Goal: Task Accomplishment & Management: Use online tool/utility

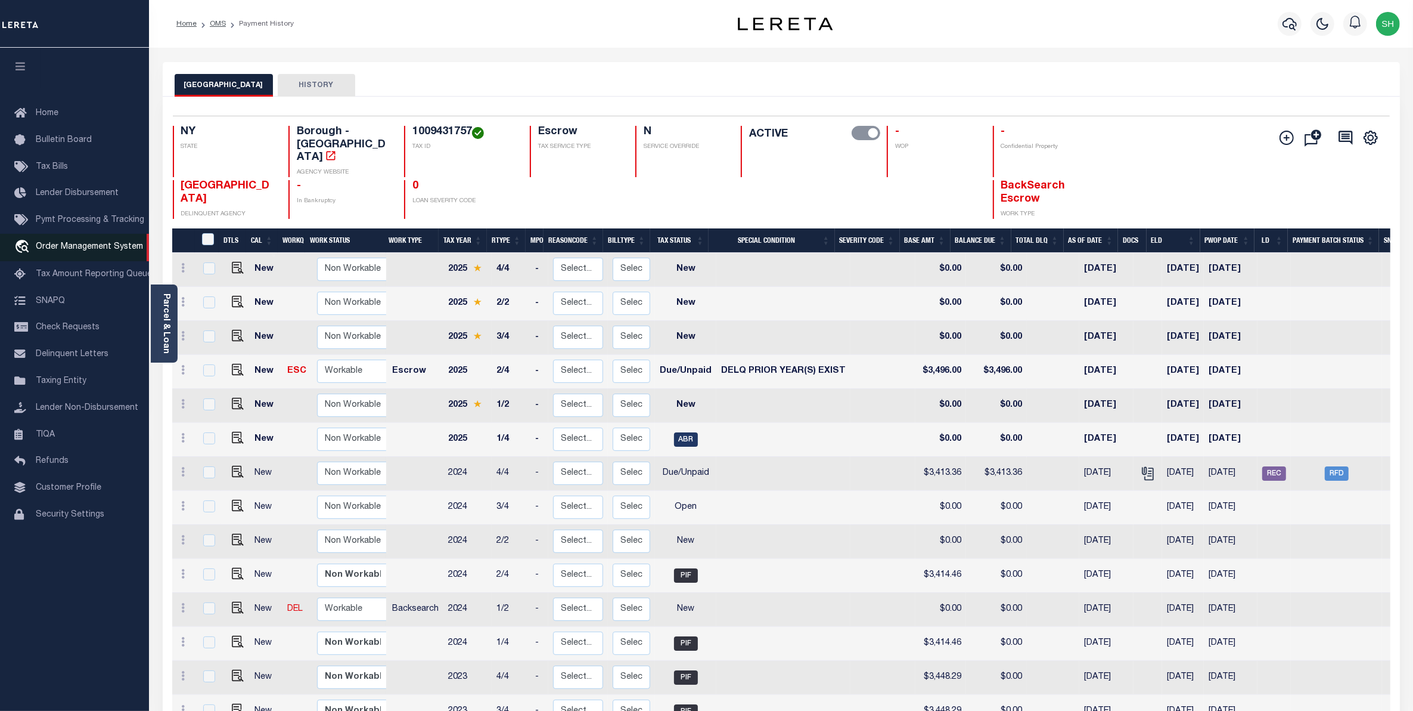
click at [88, 249] on span "Order Management System" at bounding box center [89, 247] width 107 height 8
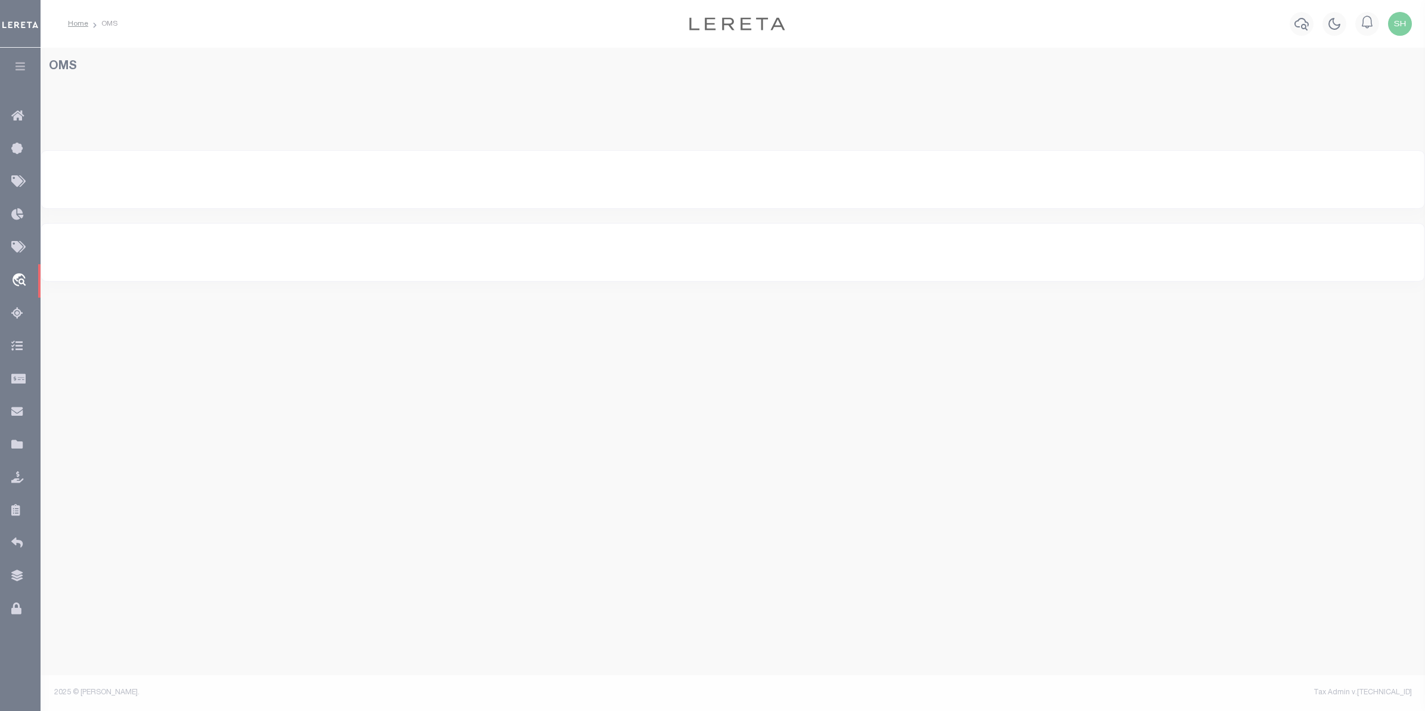
select select "200"
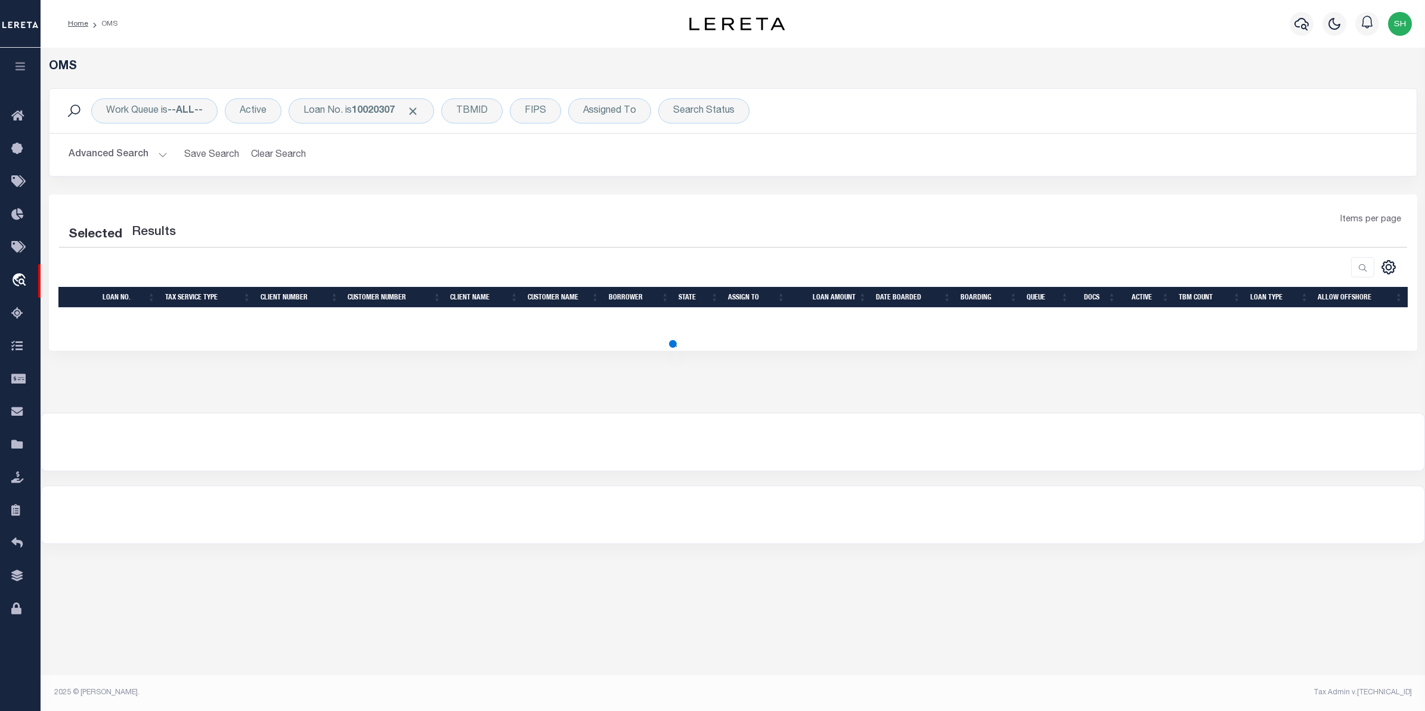
select select "200"
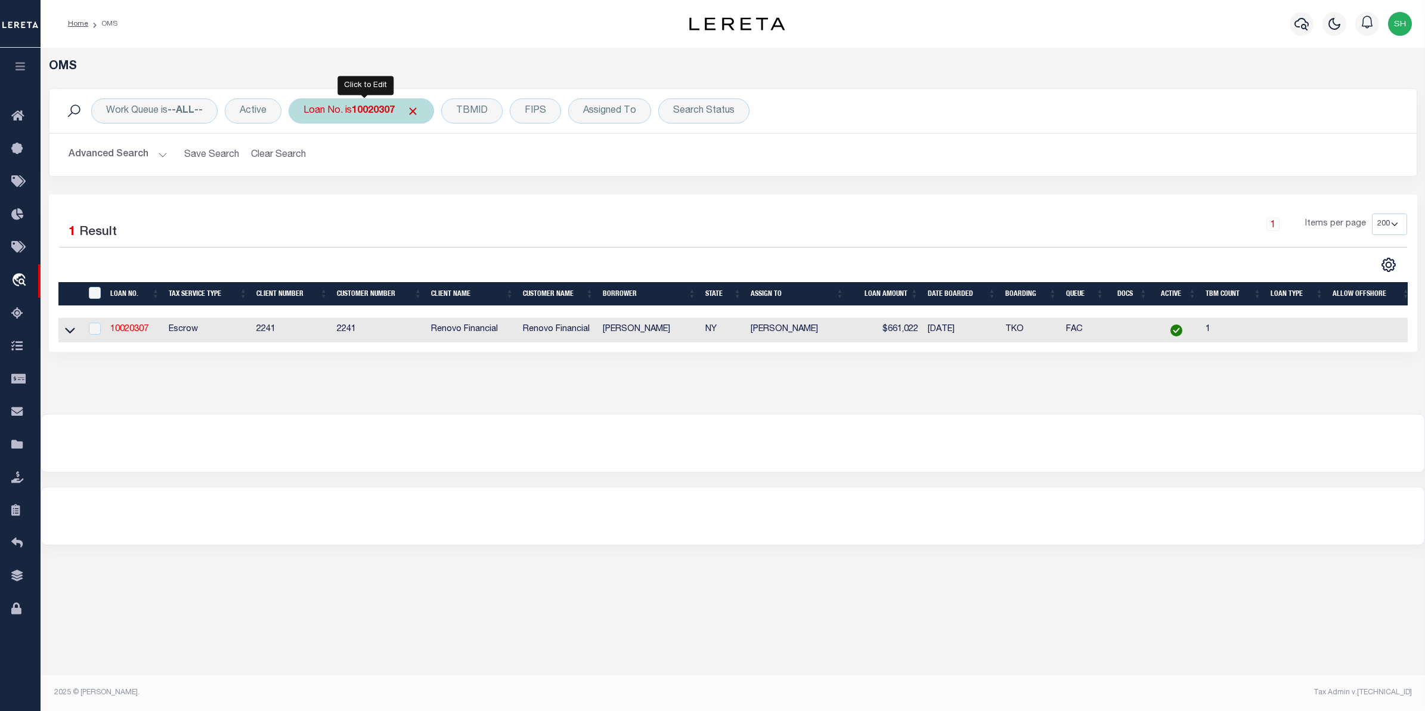
click at [398, 117] on div "Loan No. is 10020307" at bounding box center [361, 110] width 145 height 25
type input "131351"
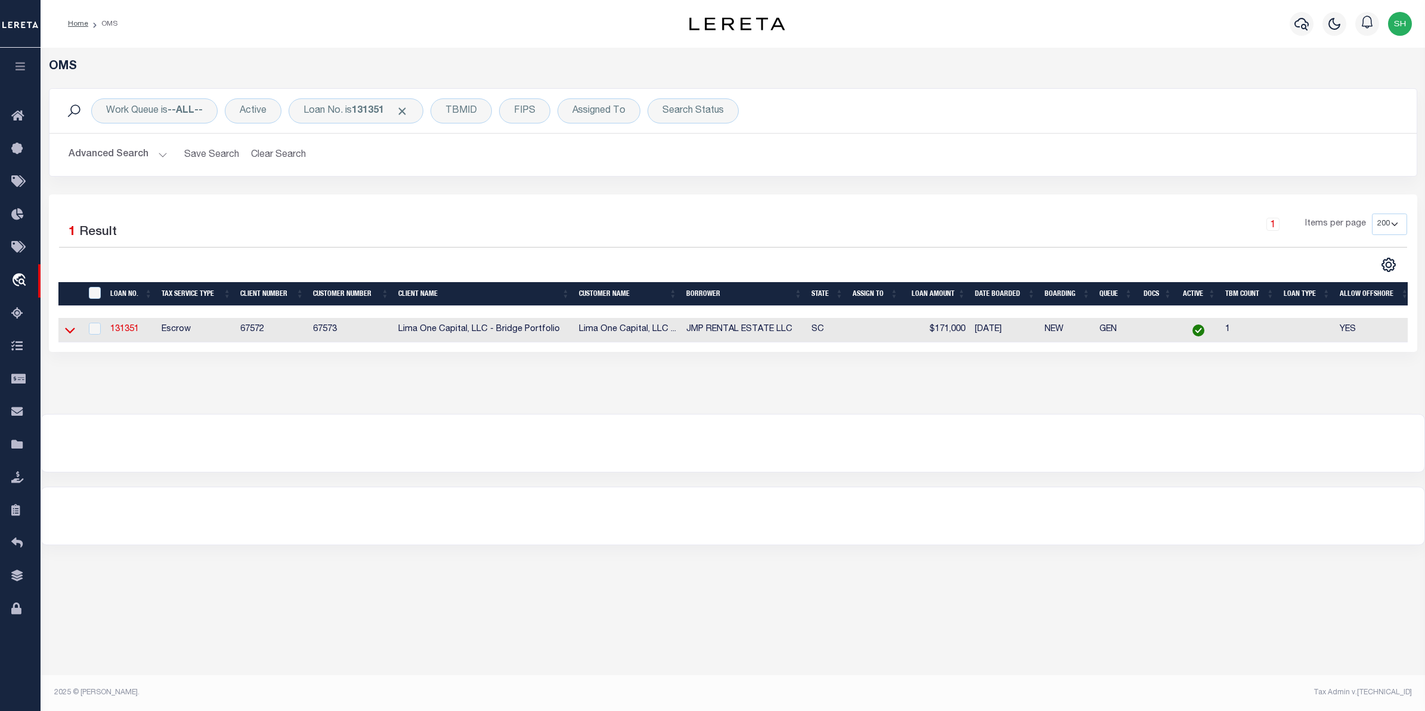
click at [73, 331] on icon at bounding box center [70, 331] width 10 height 6
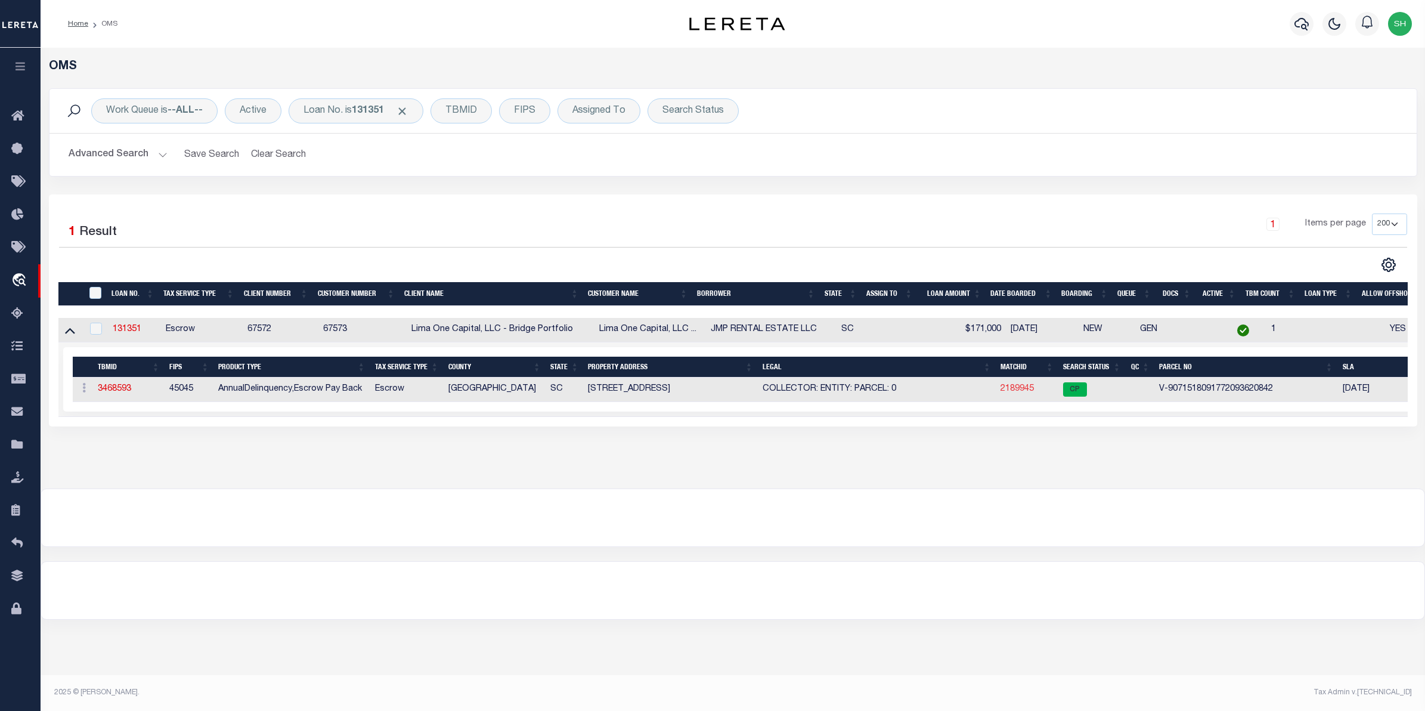
click at [1029, 390] on link "2189945" at bounding box center [1016, 388] width 33 height 8
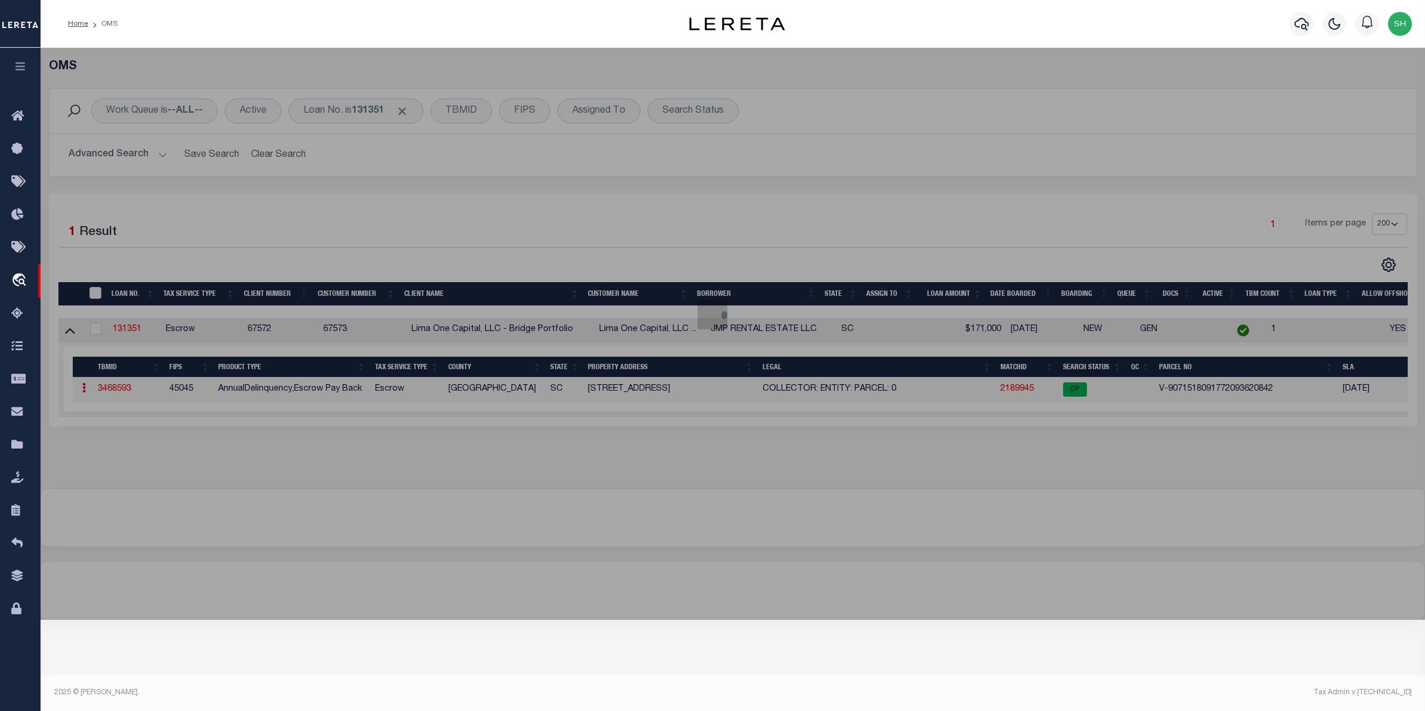
checkbox input "false"
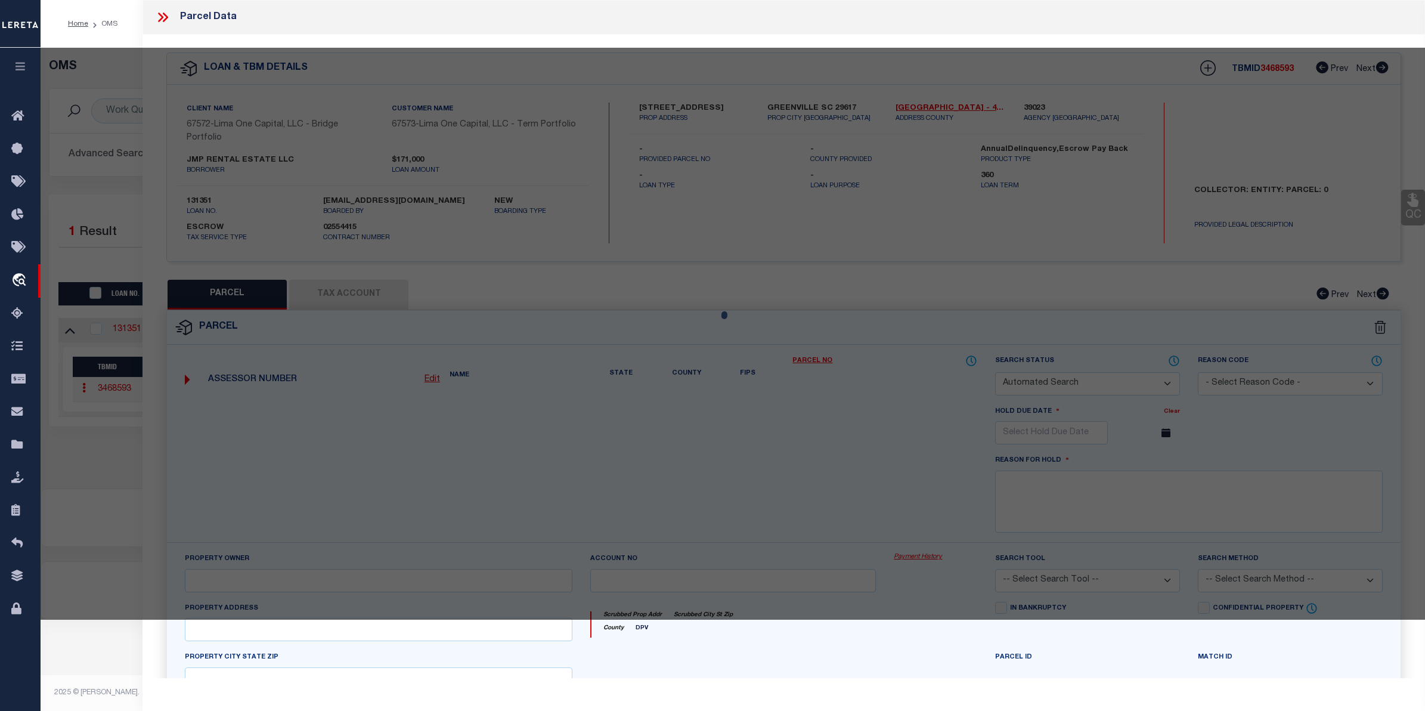
select select "CP"
select select "AGW"
select select
type input "[STREET_ADDRESS]"
checkbox input "false"
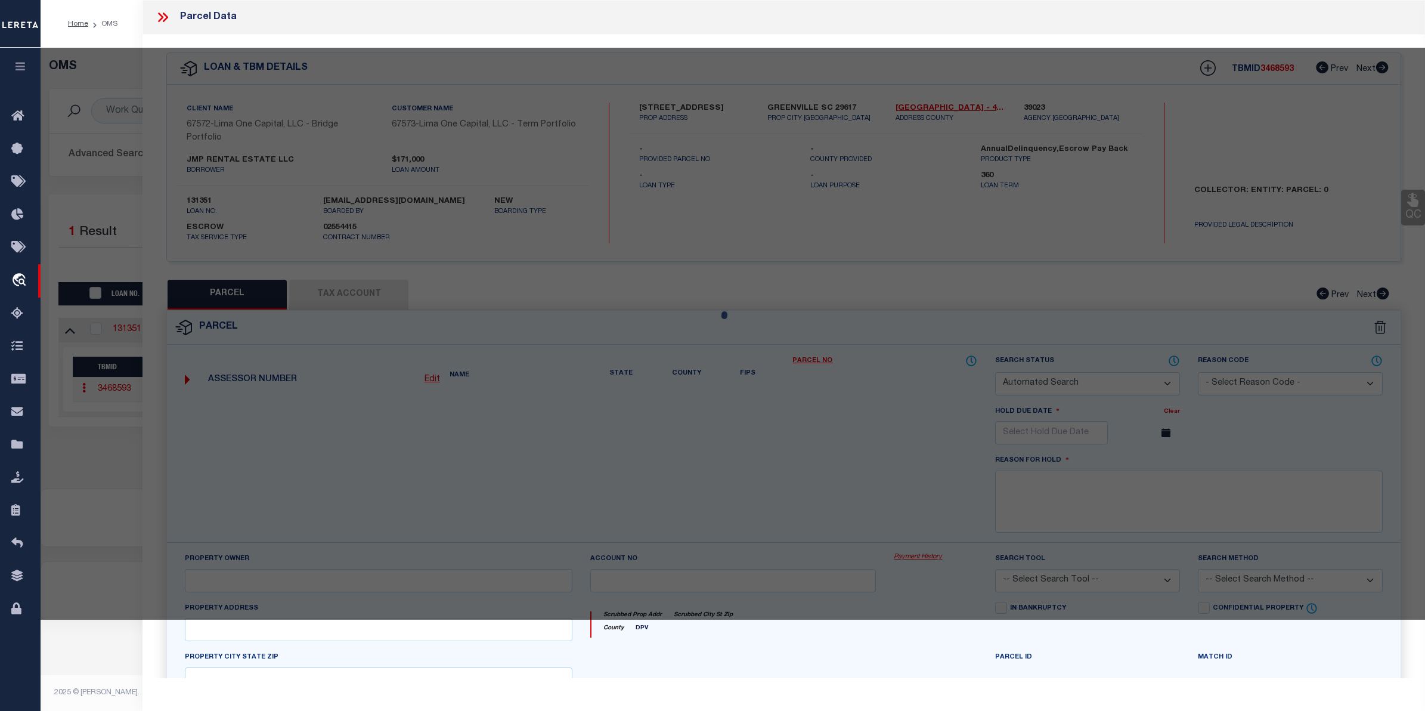
type input "GREENVILLE SC 29617"
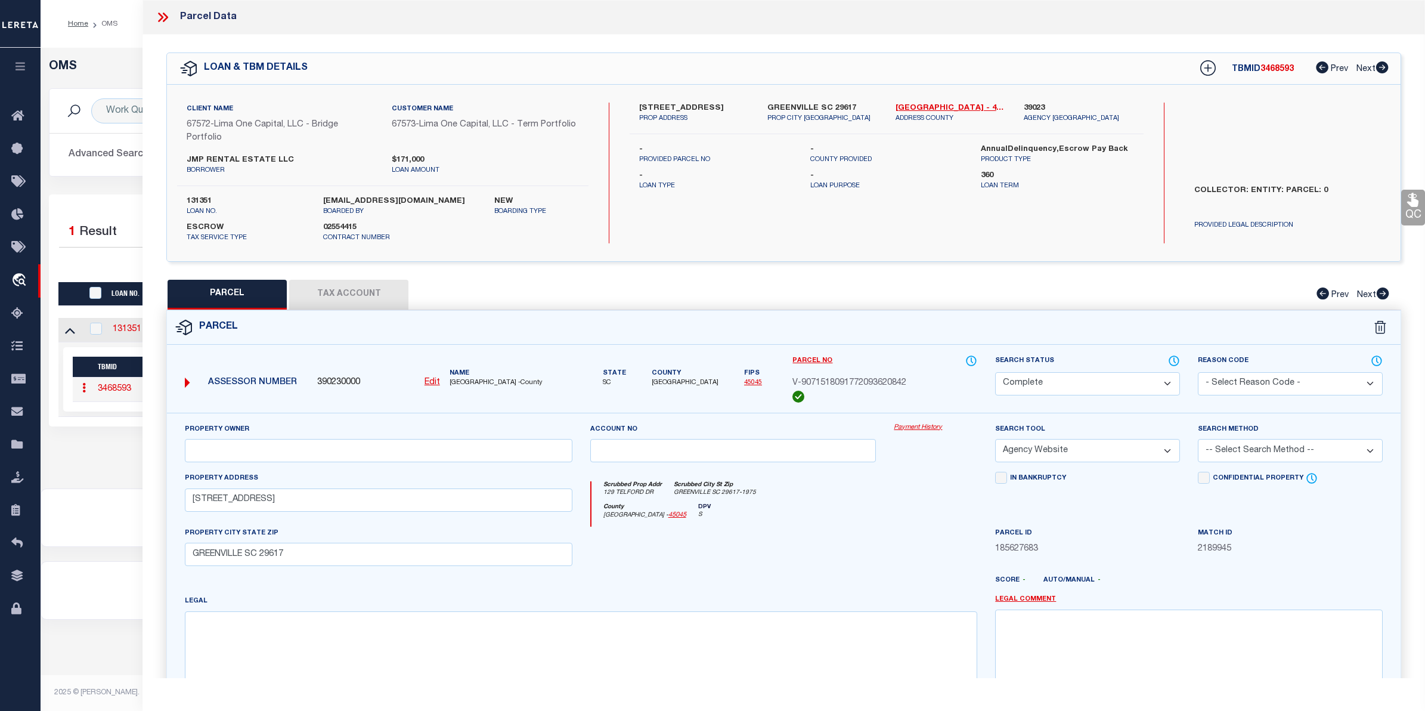
click at [918, 426] on link "Payment History" at bounding box center [935, 428] width 83 height 10
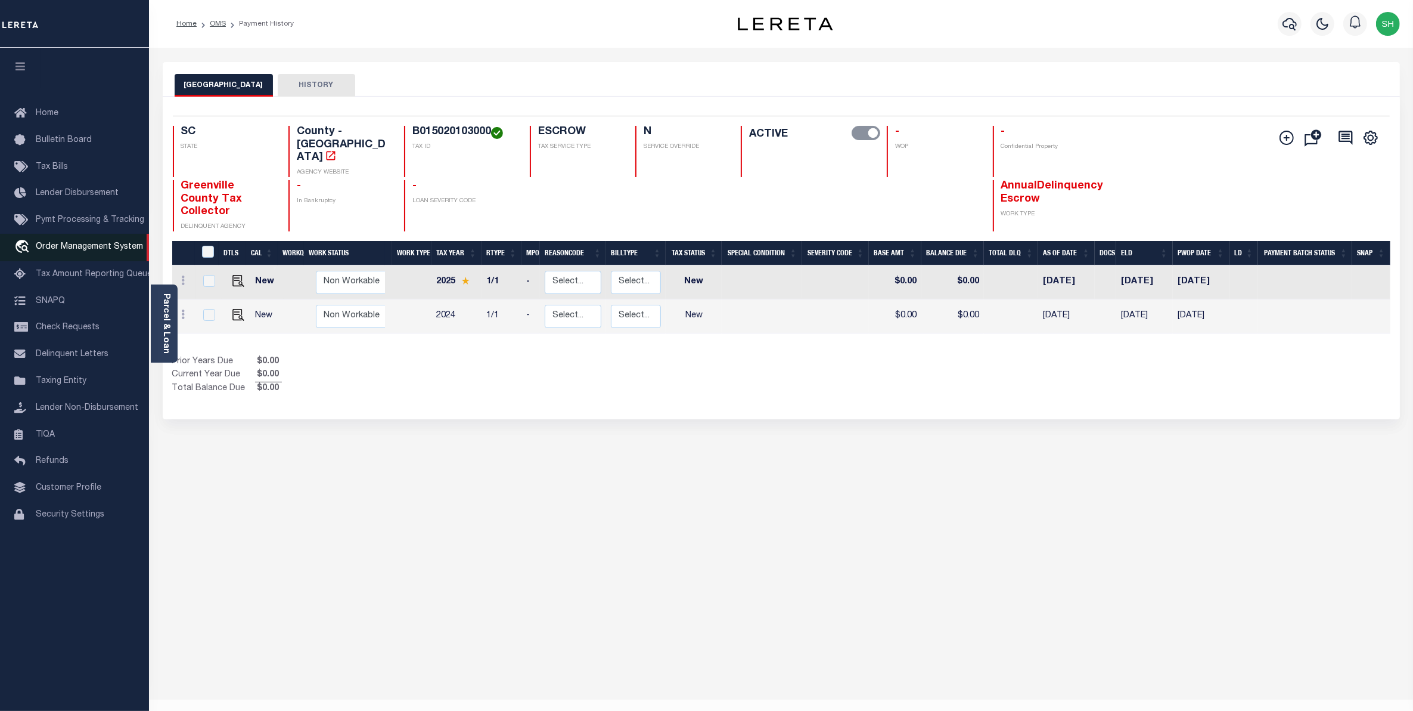
click at [63, 251] on span "Order Management System" at bounding box center [89, 247] width 107 height 8
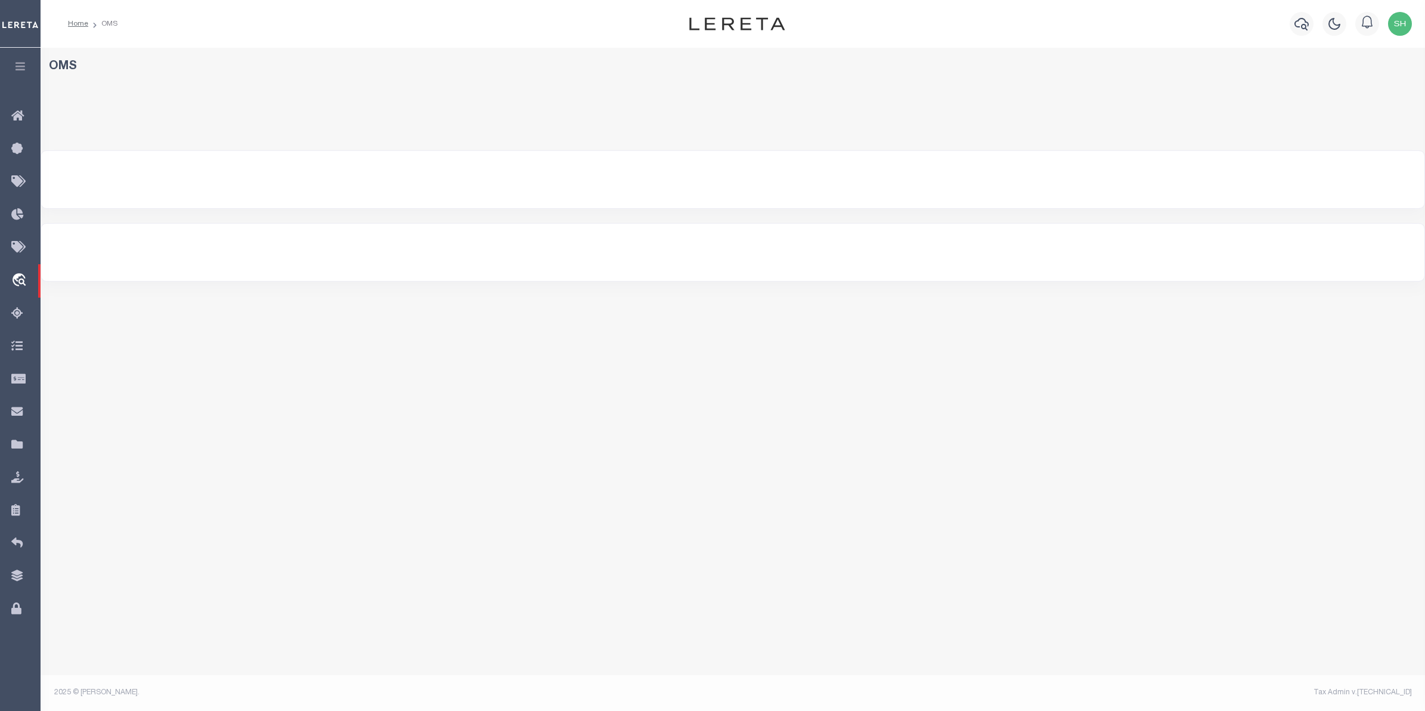
select select "200"
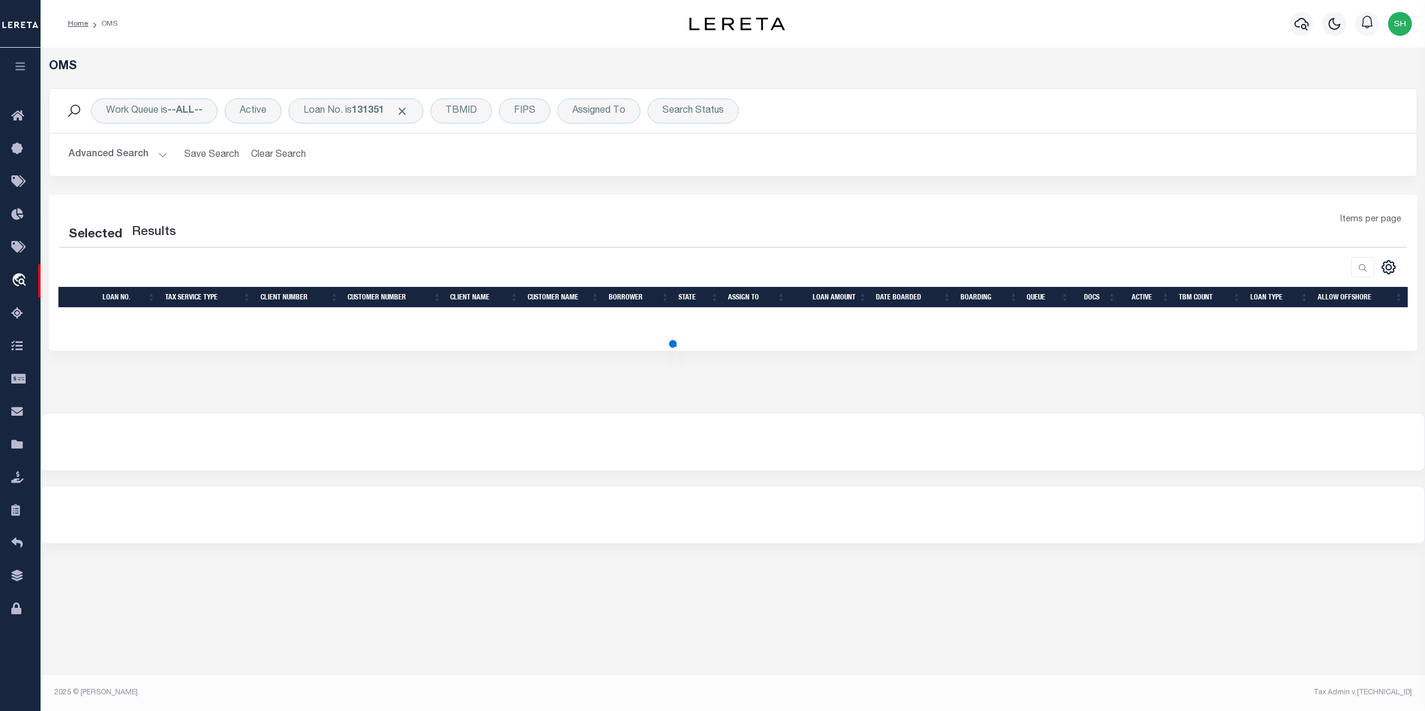
select select "200"
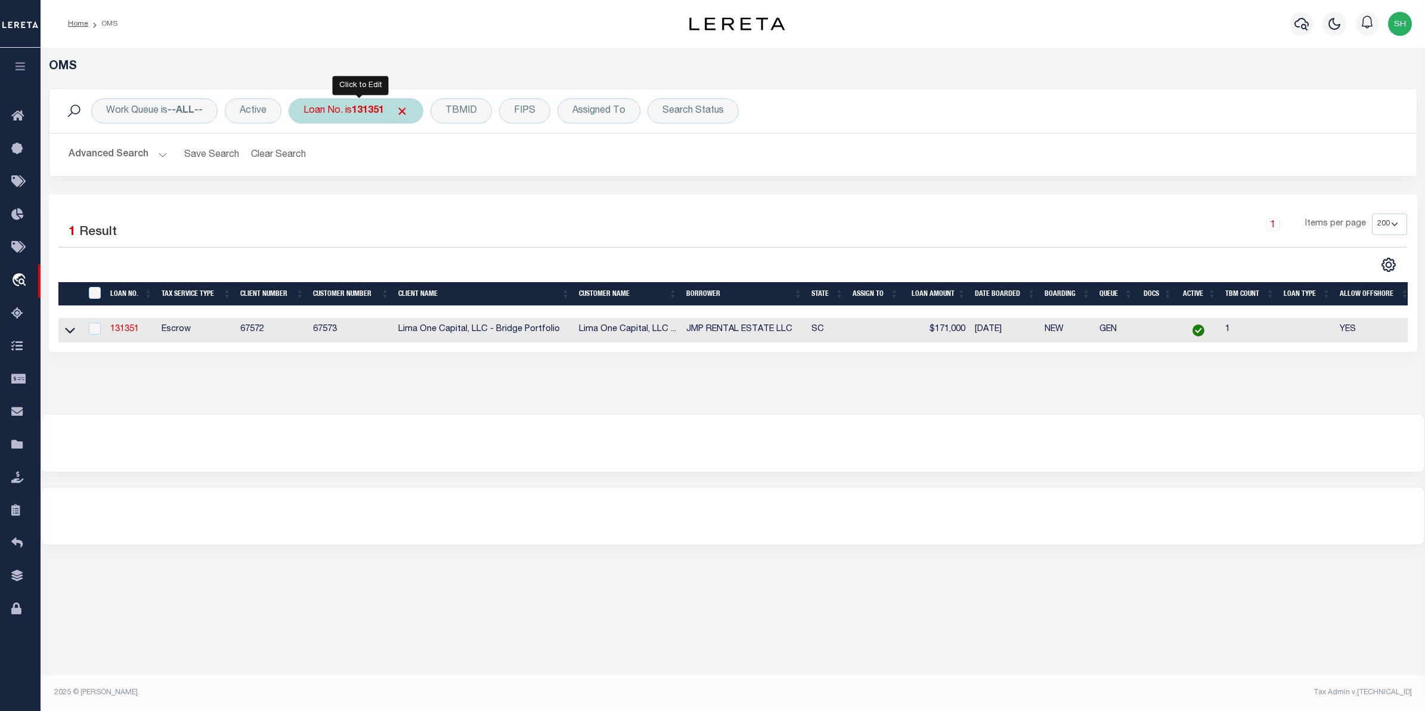
click at [356, 114] on b "131351" at bounding box center [368, 111] width 32 height 10
type input "3505221481119"
click at [476, 198] on input "Apply" at bounding box center [461, 195] width 35 height 20
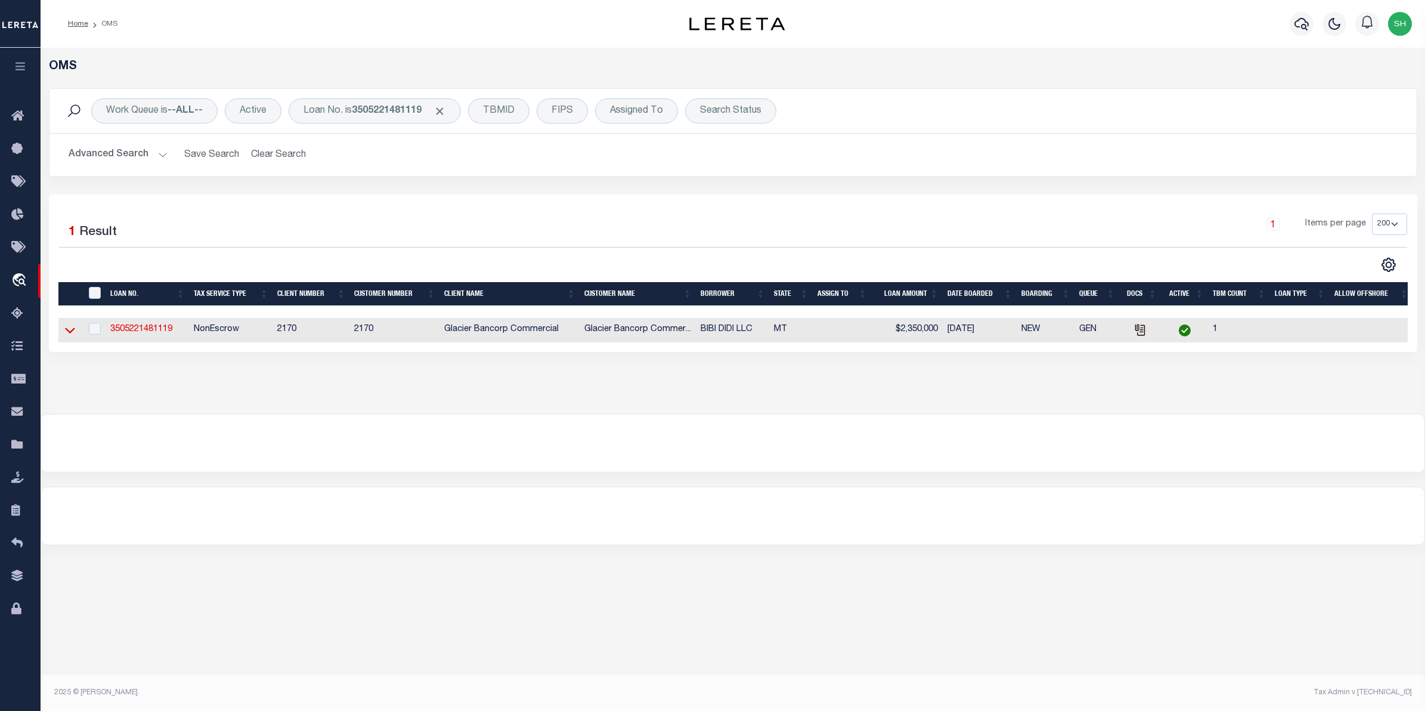
click at [70, 334] on icon at bounding box center [70, 331] width 10 height 6
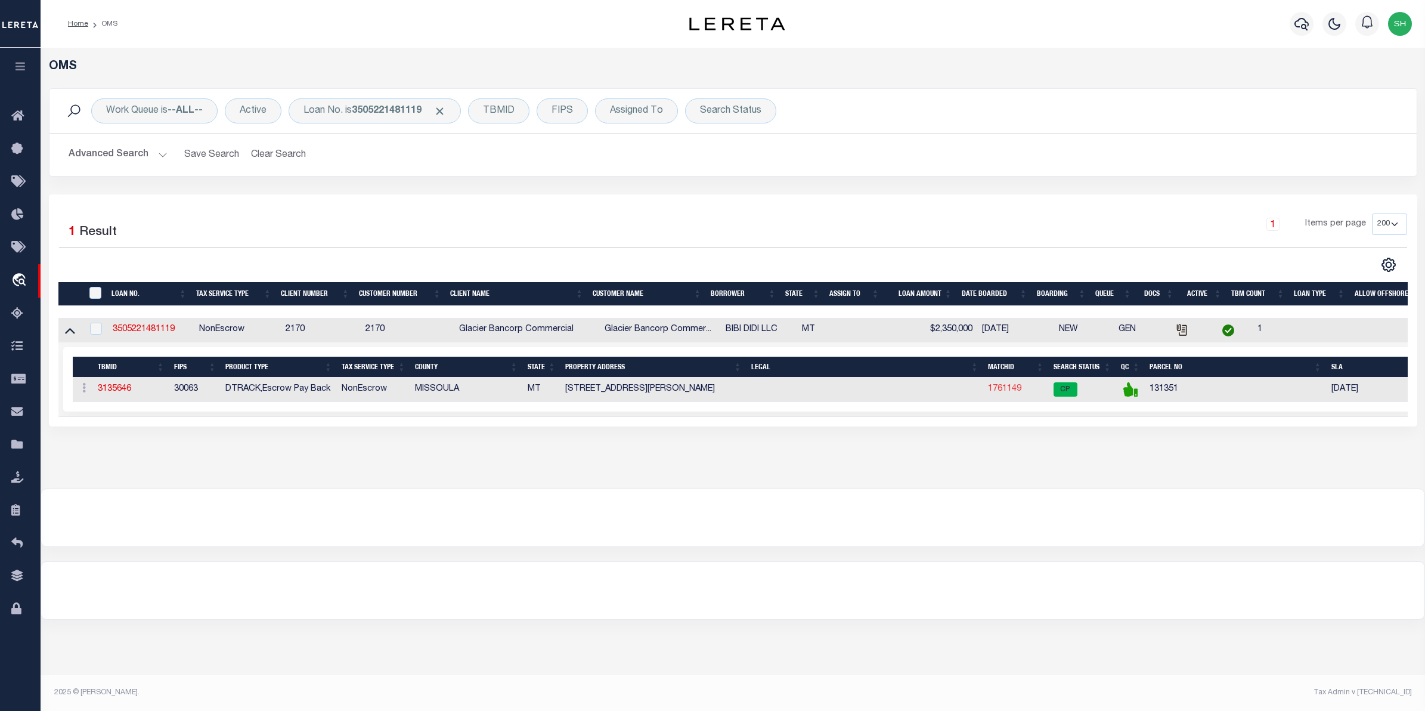
click at [1003, 392] on link "1761149" at bounding box center [1004, 388] width 33 height 8
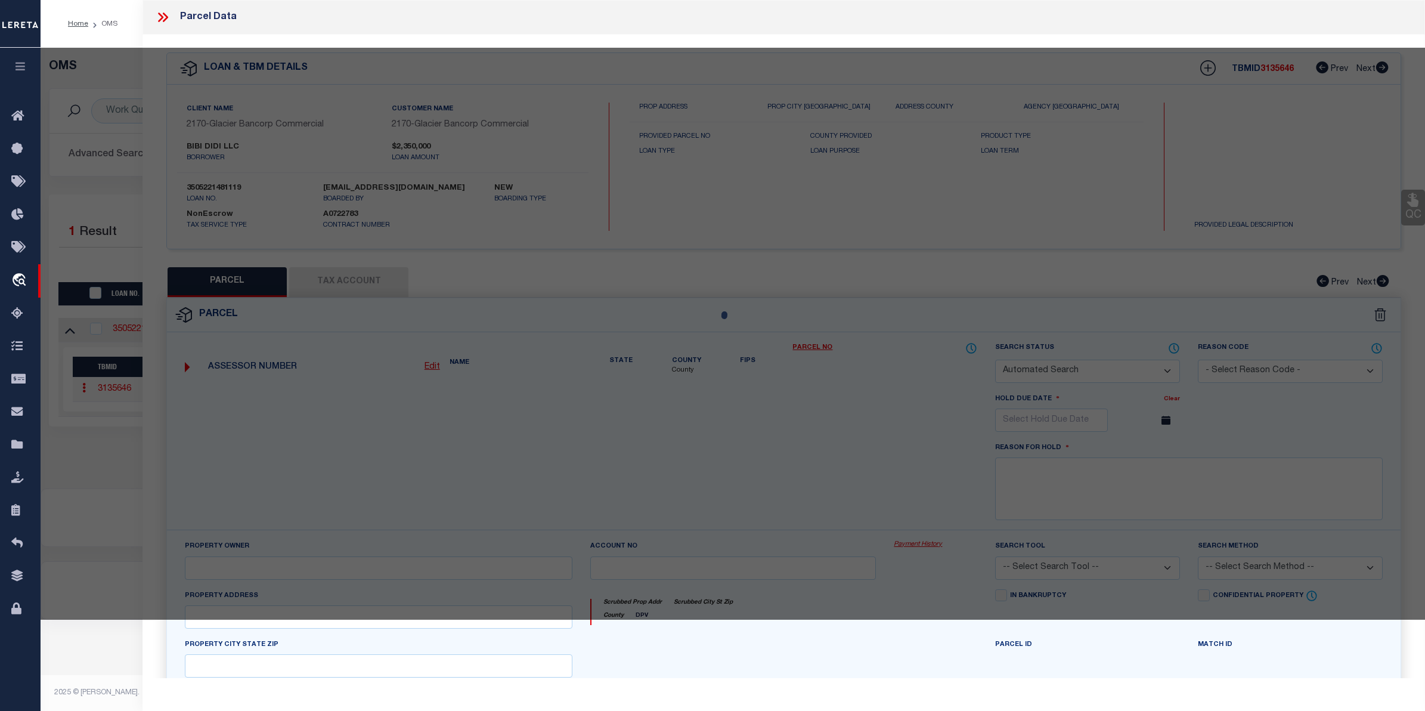
checkbox input "false"
select select "CP"
type input "BROOKS STREET CAFFE LLC"
select select
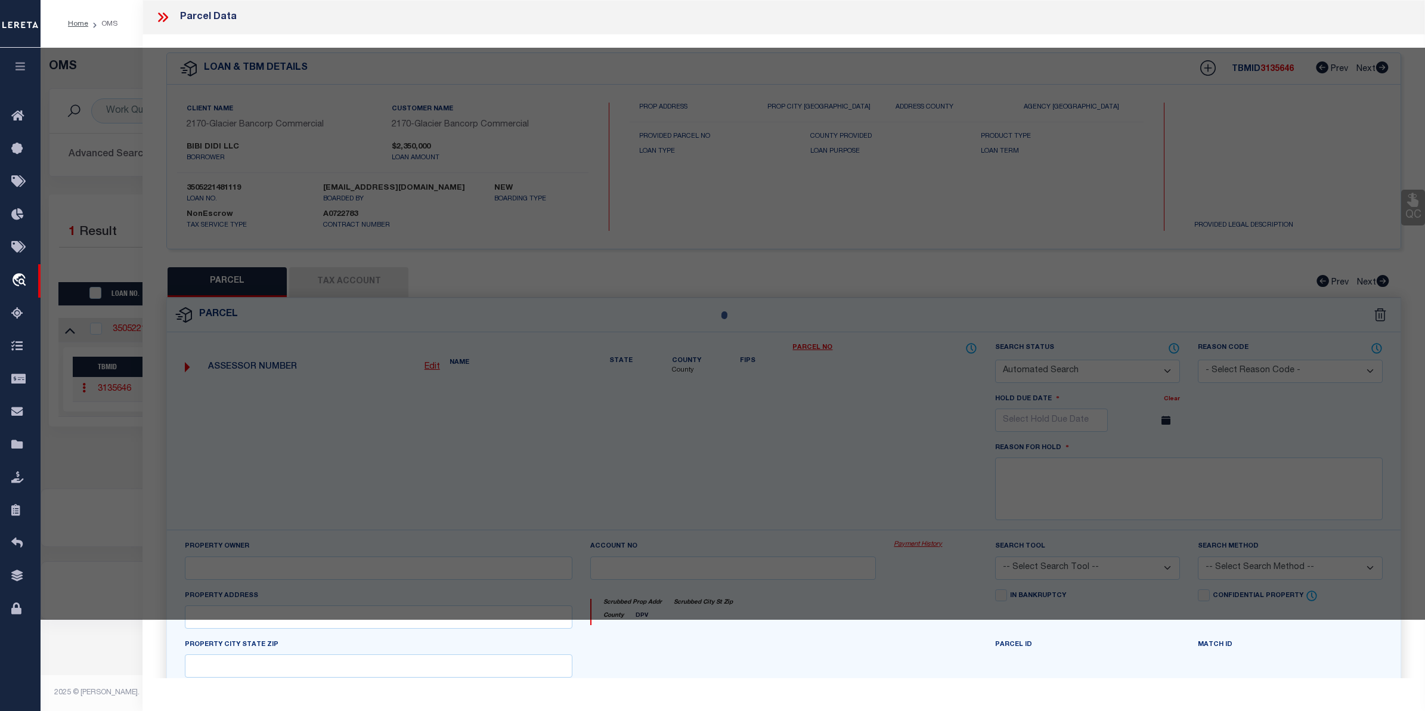
type input "500 BROOKS ST"
checkbox input "false"
type input "MISSOULA, MT 59801"
type textarea "S28, T13 N, R19 W, C.O.S. 5887, PARCEL 1"
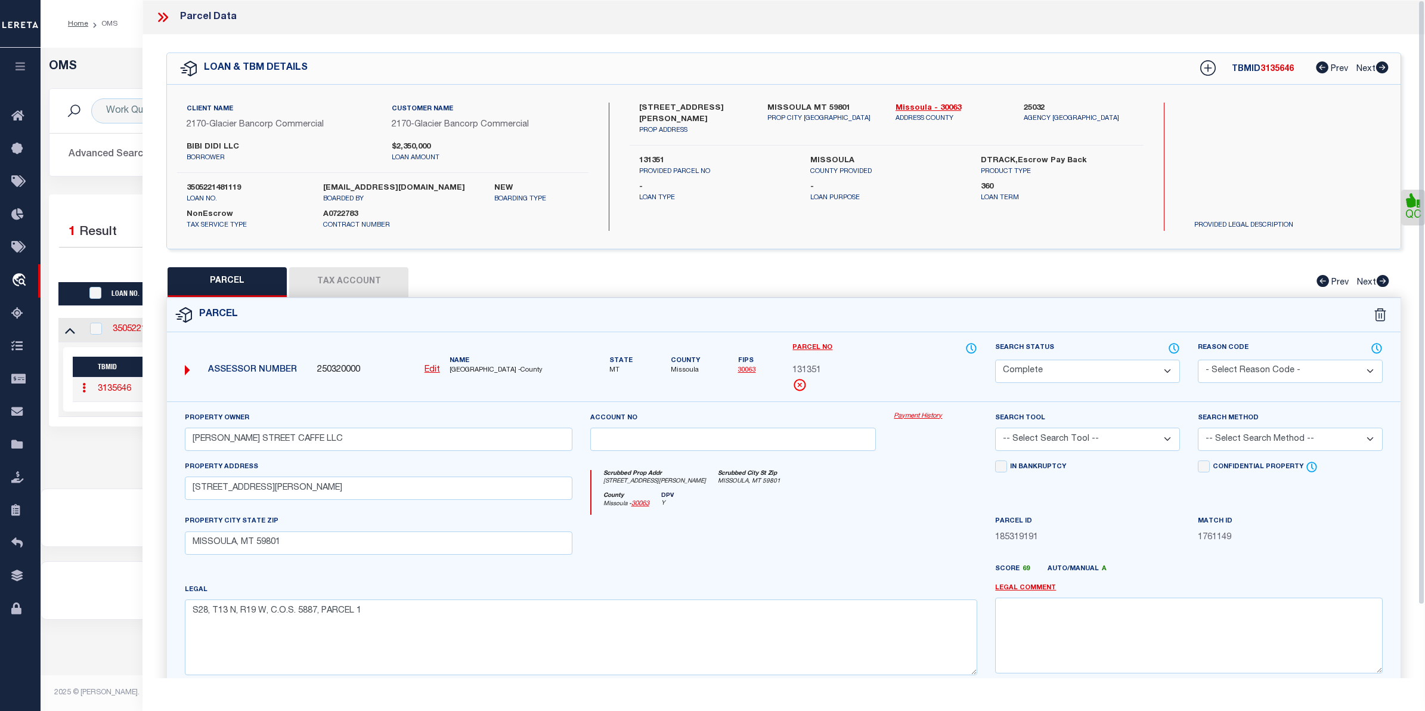
click at [922, 412] on link "Payment History" at bounding box center [935, 416] width 83 height 10
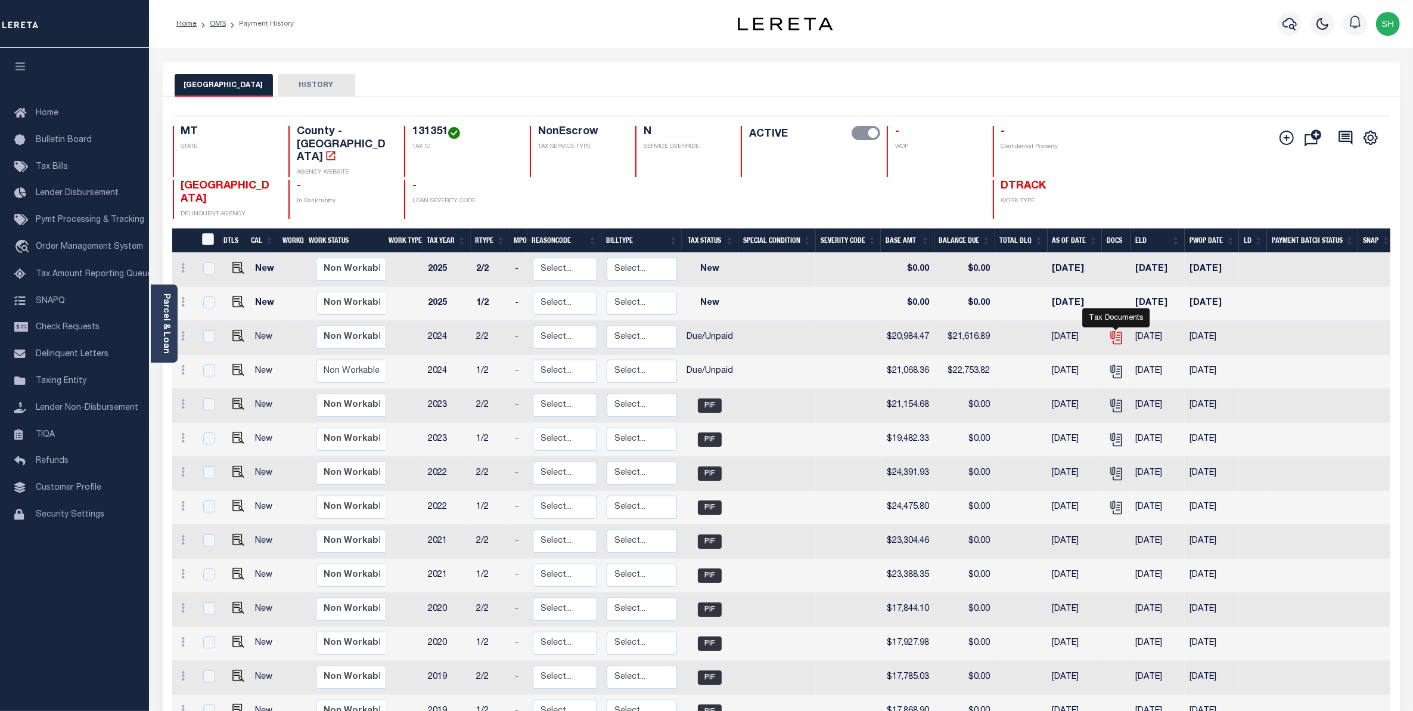
click at [1124, 330] on icon "" at bounding box center [1116, 337] width 15 height 15
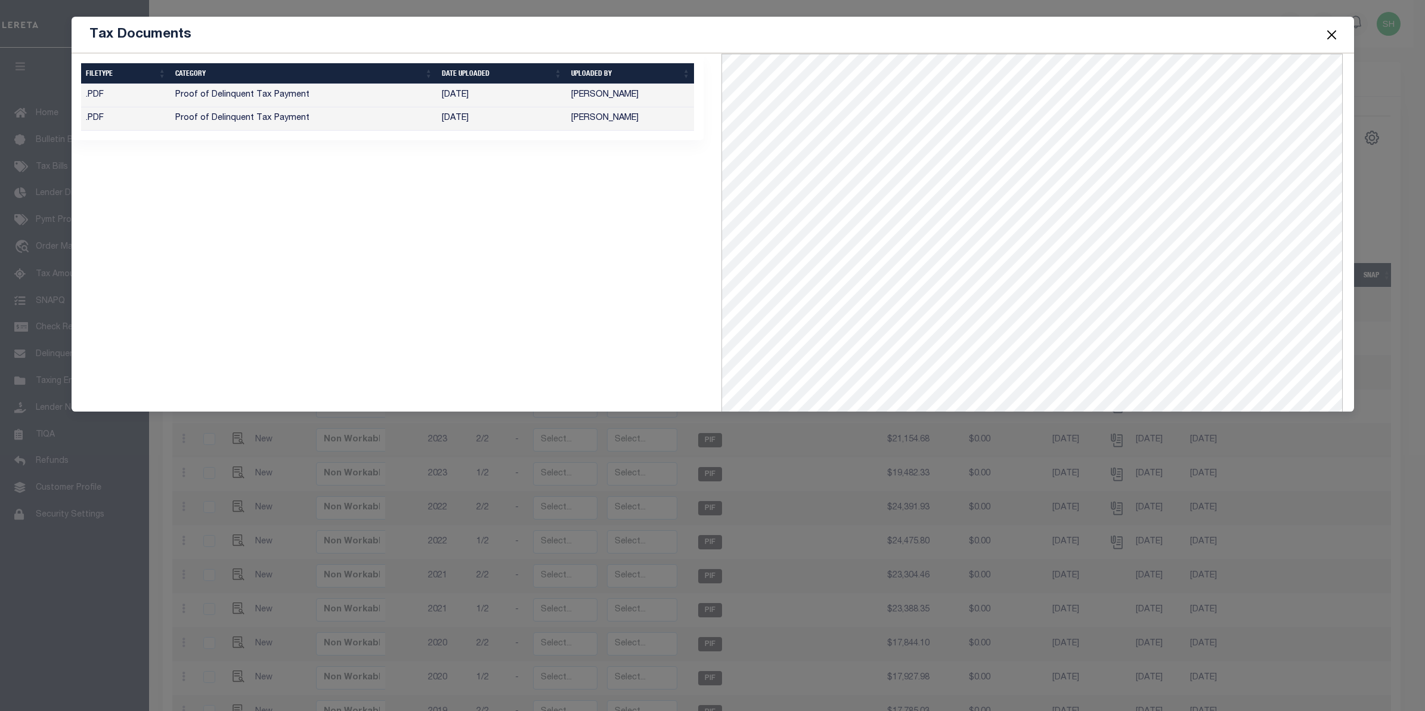
click at [1328, 33] on button "Close" at bounding box center [1330, 34] width 15 height 15
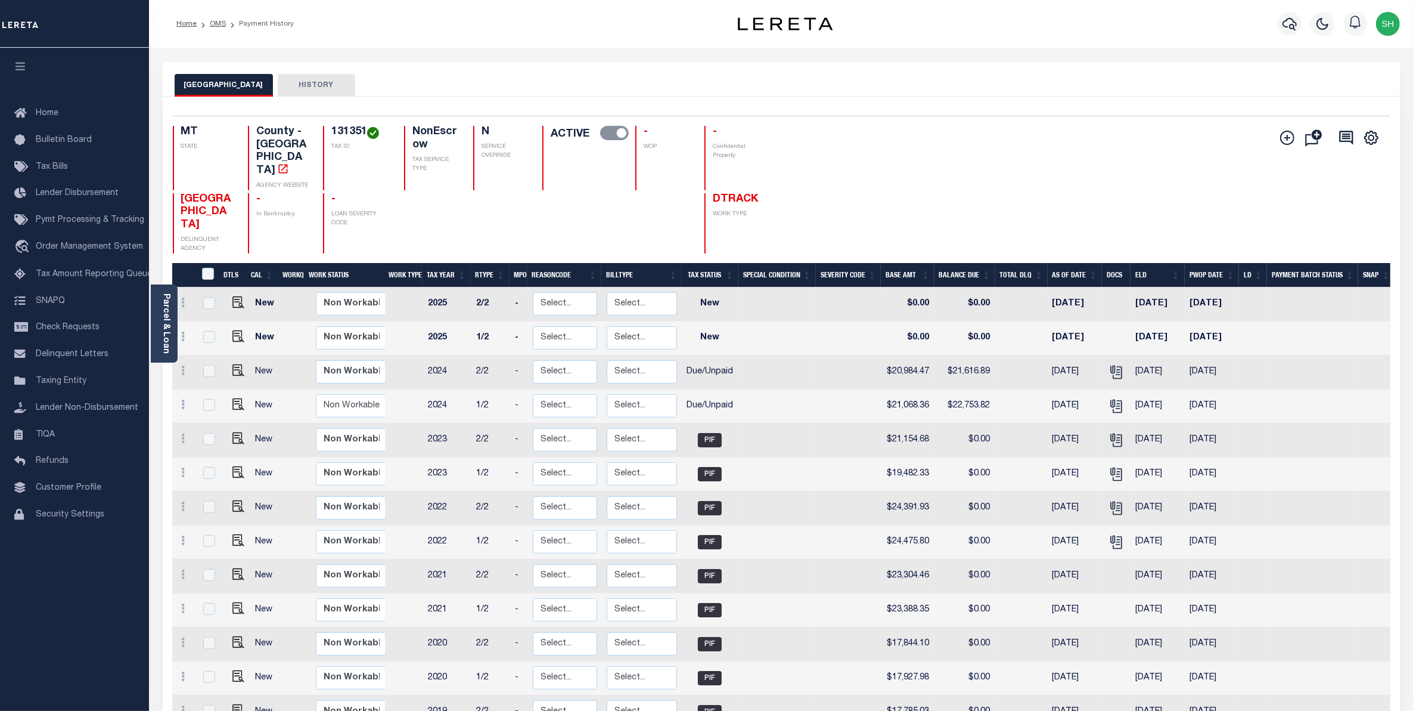
click at [1371, 212] on div "Add Installment Line Bad Parcel Request Check" at bounding box center [1325, 190] width 111 height 128
